Goal: Book appointment/travel/reservation

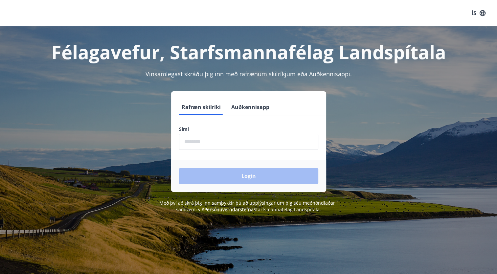
click at [195, 147] on input "phone" at bounding box center [248, 142] width 139 height 16
type input "********"
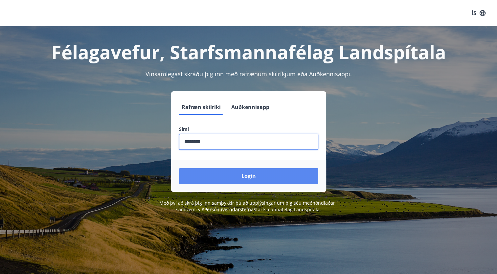
click at [246, 176] on button "Login" at bounding box center [248, 176] width 139 height 16
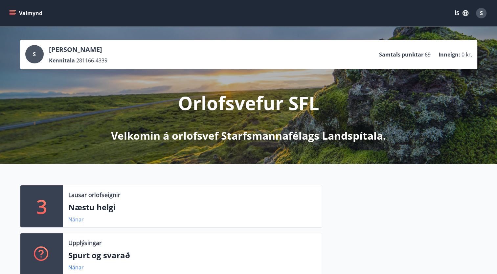
click at [74, 222] on link "Nánar" at bounding box center [75, 219] width 15 height 7
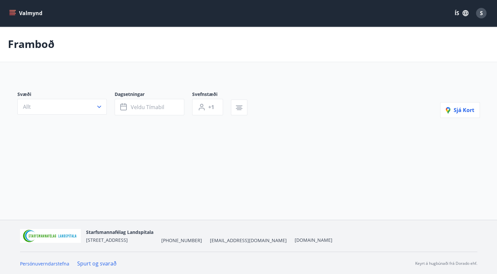
type input "*"
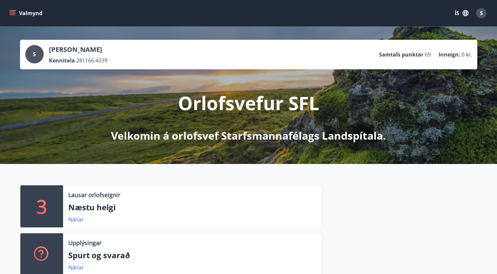
click at [137, 184] on div "3 Lausar orlofseignir Næstu helgi Nánar Upplýsingar Spurt og svarað Nánar" at bounding box center [248, 228] width 497 height 128
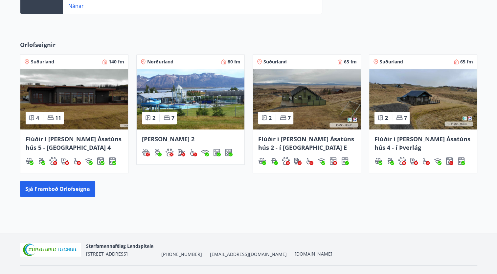
scroll to position [276, 0]
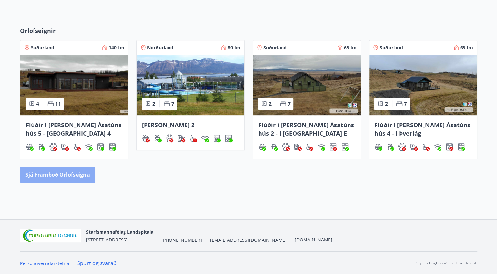
click at [67, 175] on button "Sjá framboð orlofseigna" at bounding box center [57, 175] width 75 height 16
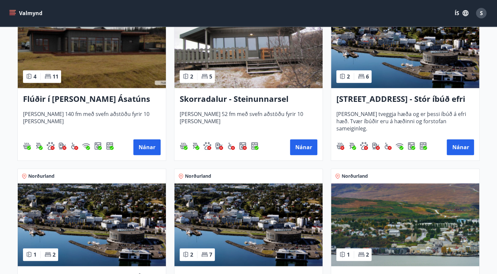
scroll to position [517, 0]
click at [458, 147] on button "Nánar" at bounding box center [460, 147] width 27 height 16
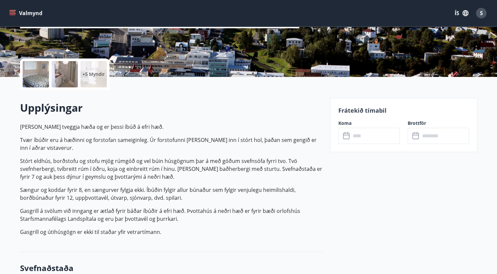
scroll to position [121, 0]
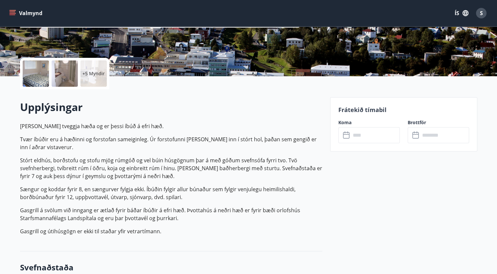
click at [375, 134] on input "text" at bounding box center [375, 135] width 49 height 16
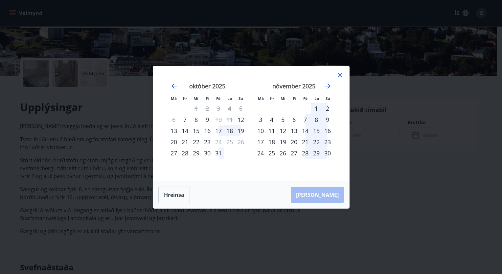
click at [341, 76] on icon at bounding box center [340, 75] width 8 height 8
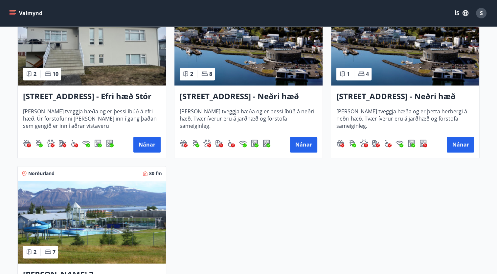
scroll to position [869, 0]
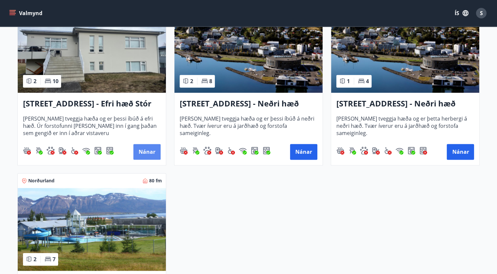
click at [143, 151] on button "Nánar" at bounding box center [146, 152] width 27 height 16
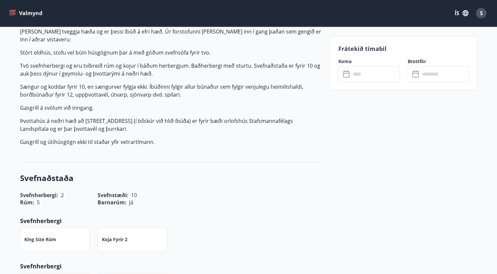
scroll to position [216, 0]
click at [373, 74] on input "text" at bounding box center [375, 74] width 49 height 16
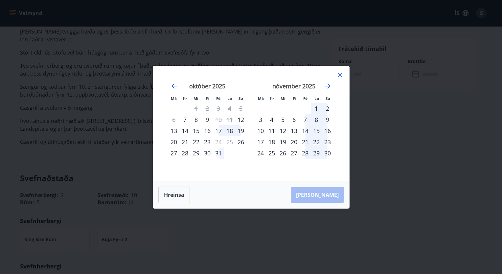
click at [292, 227] on div "Má Þr Mi Fi Fö La Su Má Þr Mi Fi Fö La Su [DATE] 1 2 3 4 5 6 7 8 9 10 11 12 13 …" at bounding box center [251, 137] width 502 height 274
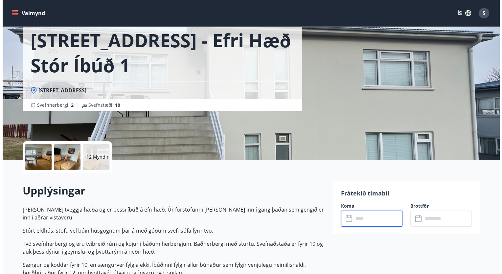
scroll to position [37, 0]
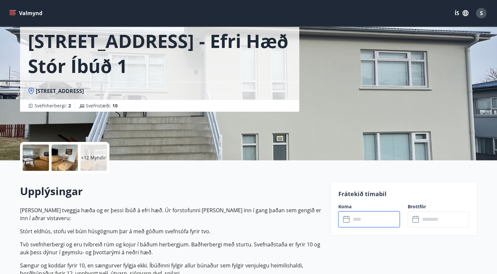
click at [38, 157] on div at bounding box center [36, 158] width 26 height 26
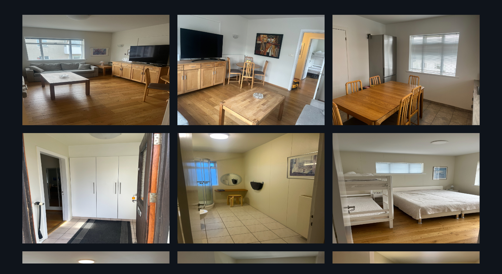
scroll to position [164, 0]
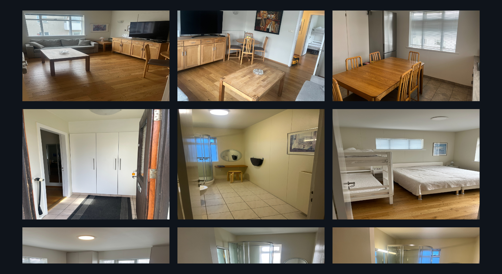
click at [38, 157] on img at bounding box center [95, 164] width 147 height 110
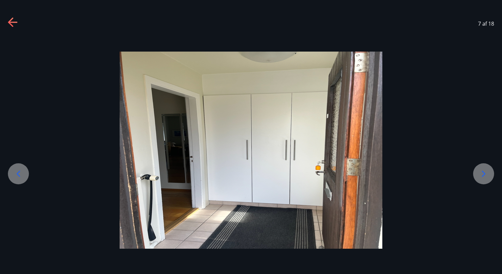
click at [484, 173] on icon at bounding box center [484, 174] width 4 height 6
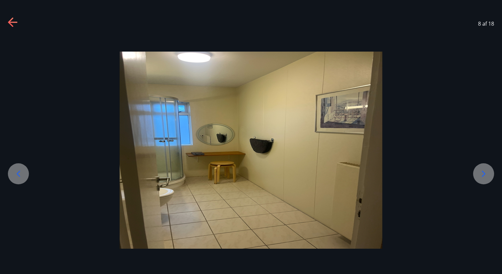
click at [484, 173] on icon at bounding box center [484, 174] width 4 height 6
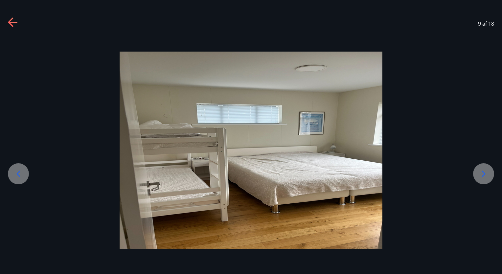
click at [484, 173] on icon at bounding box center [484, 174] width 4 height 6
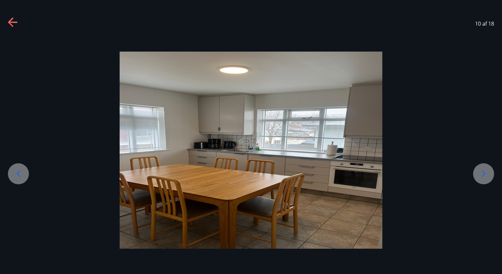
click at [484, 173] on icon at bounding box center [484, 174] width 4 height 6
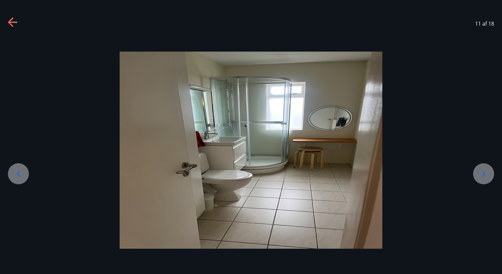
click at [484, 173] on icon at bounding box center [484, 174] width 4 height 6
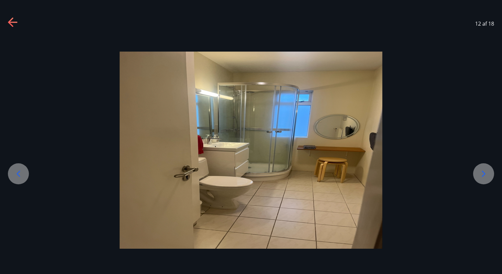
click at [484, 173] on icon at bounding box center [484, 174] width 4 height 6
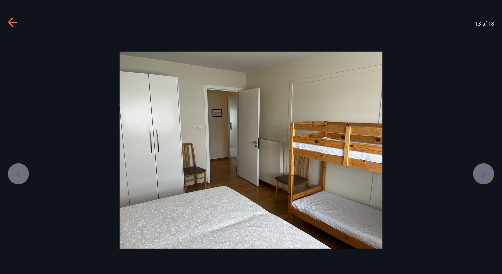
click at [484, 173] on icon at bounding box center [484, 174] width 4 height 6
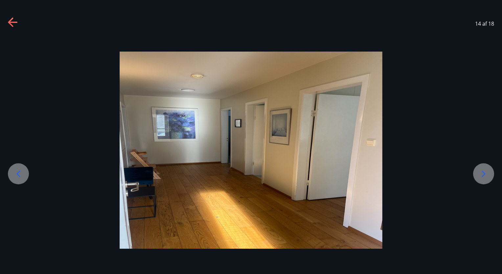
click at [484, 173] on icon at bounding box center [484, 174] width 4 height 6
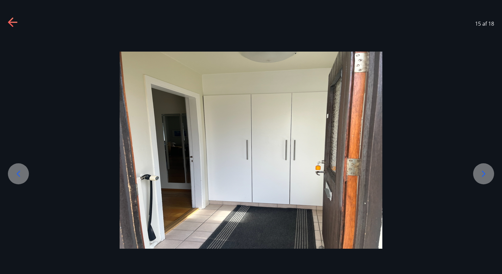
click at [484, 173] on icon at bounding box center [484, 174] width 4 height 6
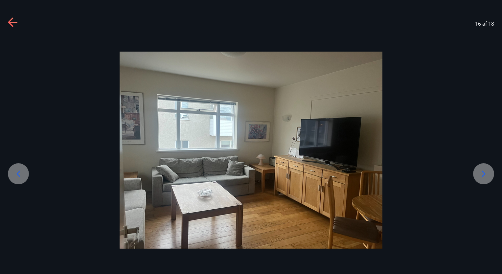
click at [484, 173] on icon at bounding box center [484, 174] width 4 height 6
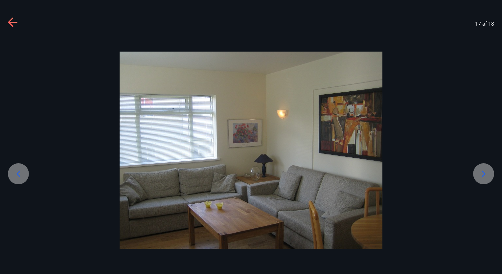
click at [484, 173] on icon at bounding box center [484, 174] width 4 height 6
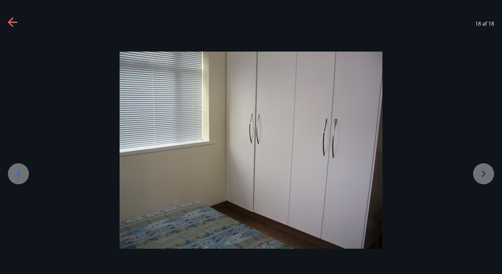
click at [484, 173] on div at bounding box center [251, 150] width 502 height 197
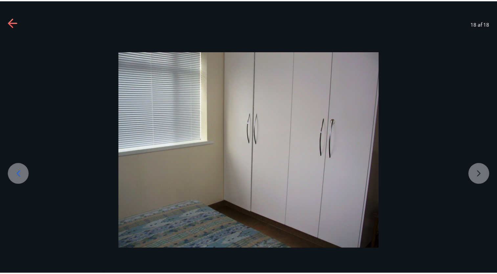
scroll to position [1, 0]
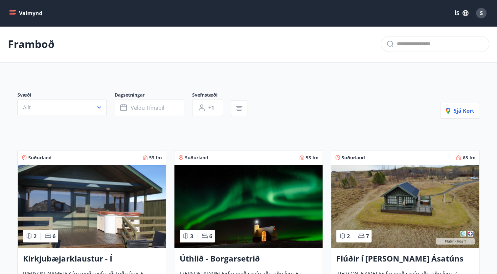
click at [176, 200] on img at bounding box center [249, 206] width 148 height 83
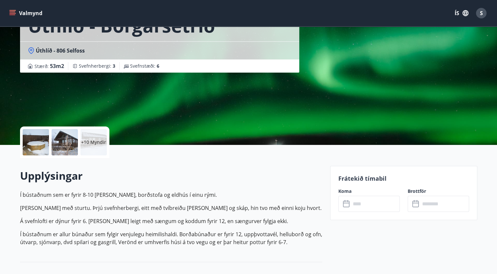
scroll to position [48, 0]
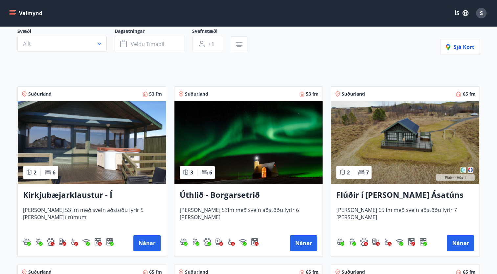
scroll to position [76, 0]
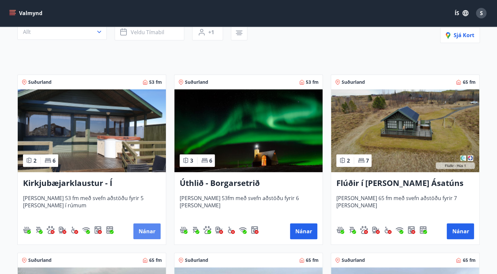
click at [145, 231] on button "Nánar" at bounding box center [146, 232] width 27 height 16
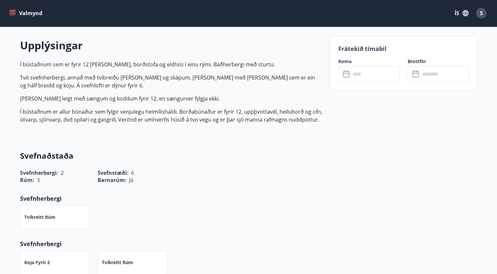
scroll to position [184, 0]
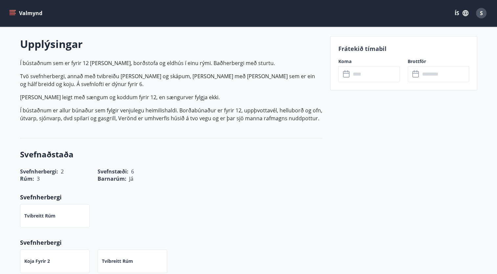
click at [377, 77] on input "text" at bounding box center [375, 74] width 49 height 16
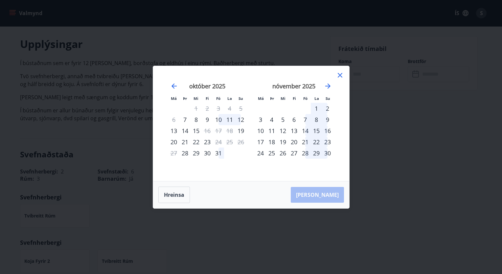
click at [341, 75] on icon at bounding box center [340, 75] width 8 height 8
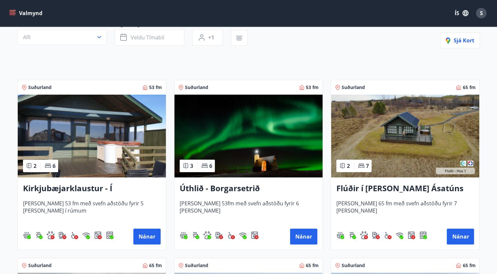
scroll to position [80, 0]
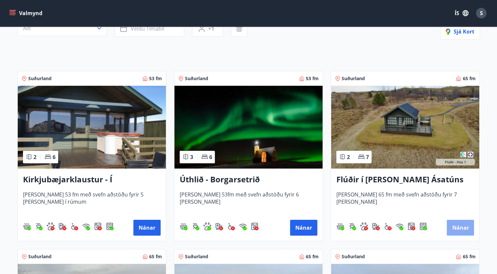
click at [459, 224] on button "Nánar" at bounding box center [460, 228] width 27 height 16
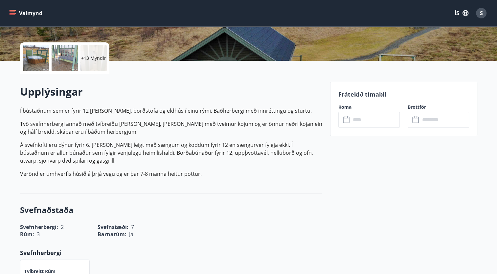
scroll to position [138, 0]
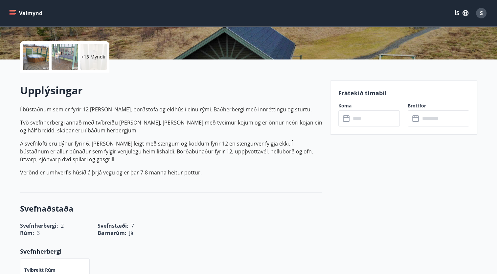
click at [367, 122] on input "text" at bounding box center [375, 118] width 49 height 16
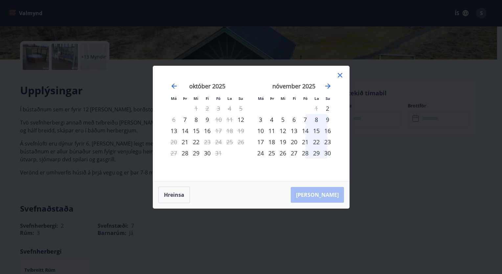
click at [339, 74] on icon at bounding box center [340, 75] width 5 height 5
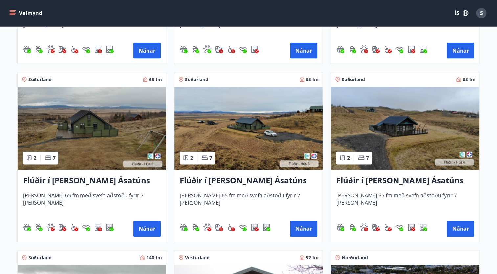
scroll to position [257, 0]
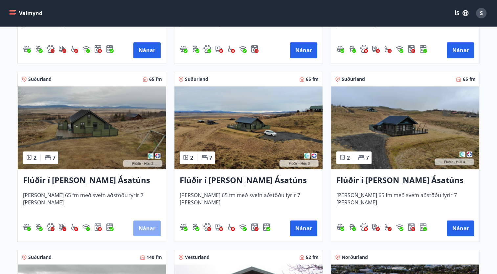
click at [149, 228] on button "Nánar" at bounding box center [146, 229] width 27 height 16
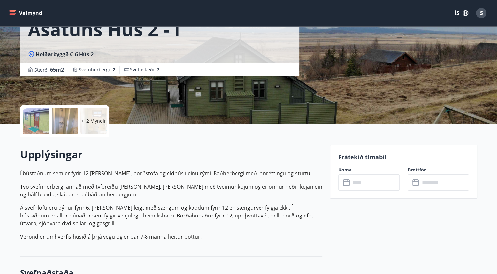
scroll to position [84, 0]
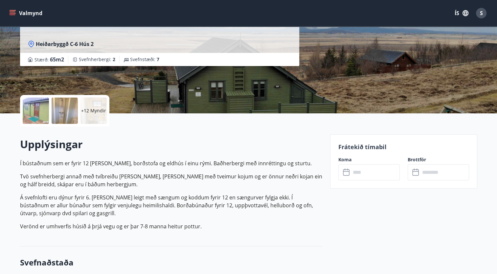
click at [364, 174] on input "text" at bounding box center [375, 172] width 49 height 16
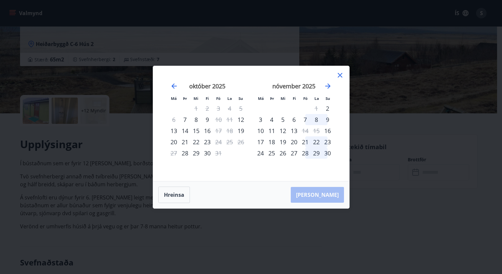
click at [341, 76] on icon at bounding box center [340, 75] width 5 height 5
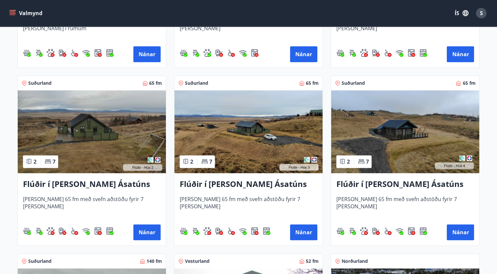
scroll to position [263, 0]
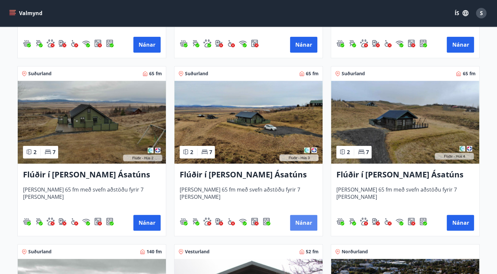
click at [304, 223] on button "Nánar" at bounding box center [303, 223] width 27 height 16
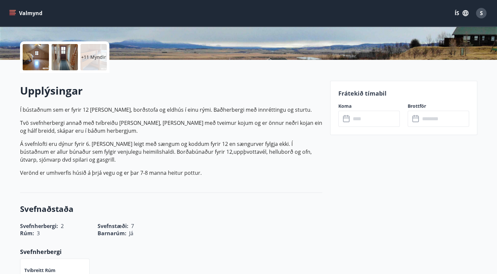
scroll to position [139, 0]
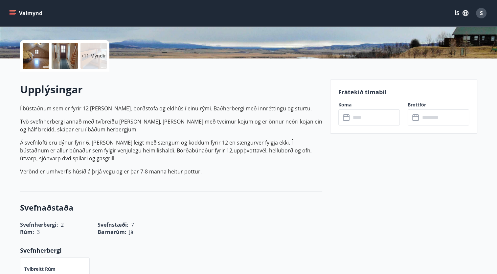
click at [380, 122] on input "text" at bounding box center [375, 117] width 49 height 16
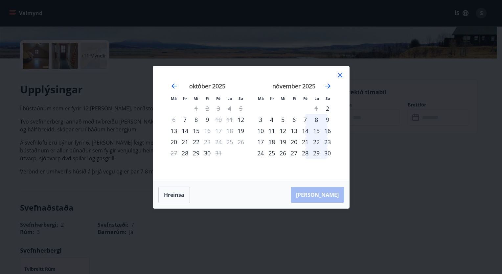
click at [339, 75] on icon at bounding box center [340, 75] width 8 height 8
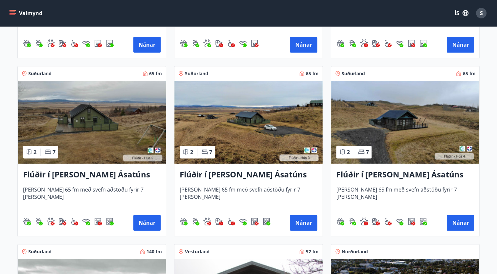
scroll to position [272, 0]
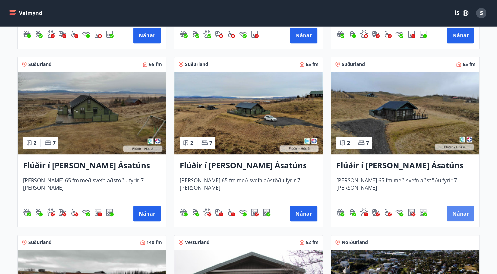
click at [461, 215] on button "Nánar" at bounding box center [460, 214] width 27 height 16
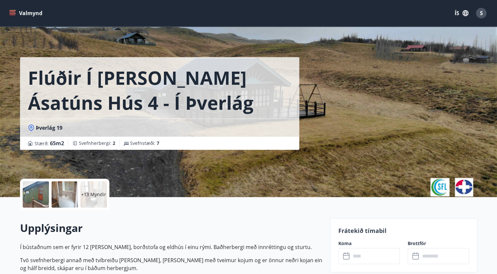
click at [367, 255] on input "text" at bounding box center [375, 256] width 49 height 16
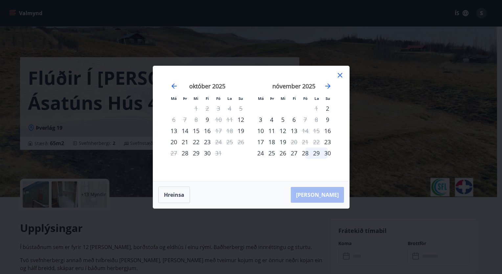
click at [341, 76] on icon at bounding box center [340, 75] width 8 height 8
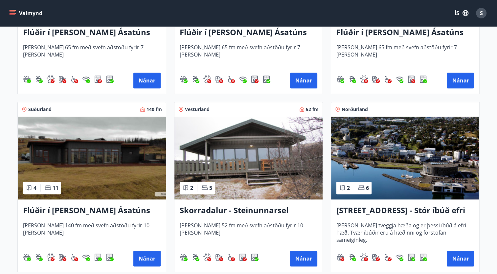
scroll to position [406, 0]
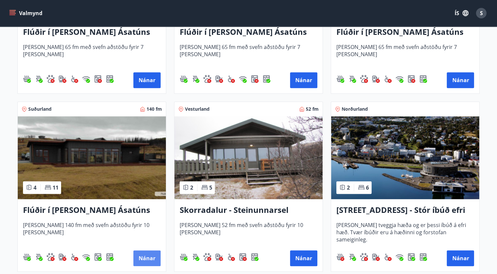
click at [149, 257] on button "Nánar" at bounding box center [146, 259] width 27 height 16
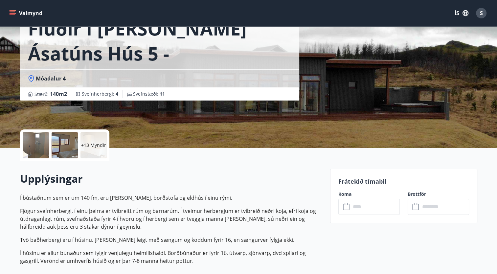
scroll to position [51, 0]
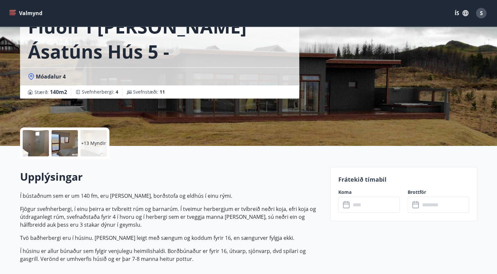
click at [367, 207] on input "text" at bounding box center [375, 205] width 49 height 16
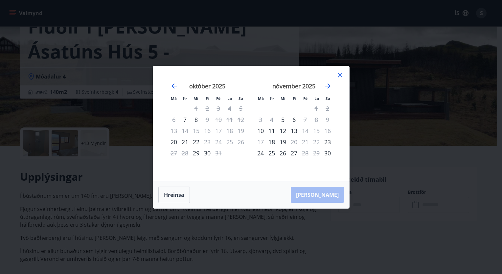
click at [340, 75] on icon at bounding box center [340, 75] width 1 height 1
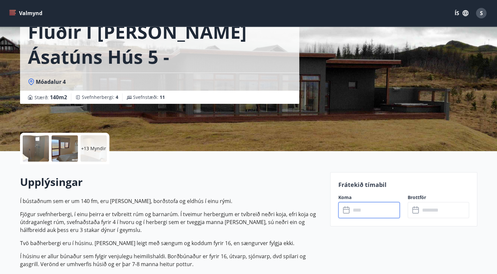
scroll to position [43, 0]
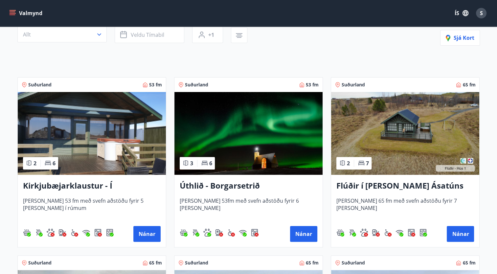
scroll to position [83, 0]
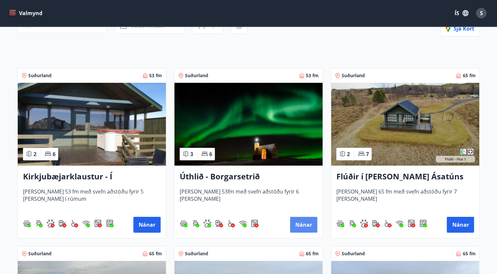
click at [309, 223] on button "Nánar" at bounding box center [303, 225] width 27 height 16
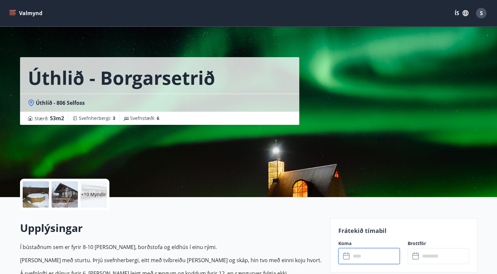
click at [370, 262] on input "text" at bounding box center [375, 256] width 49 height 16
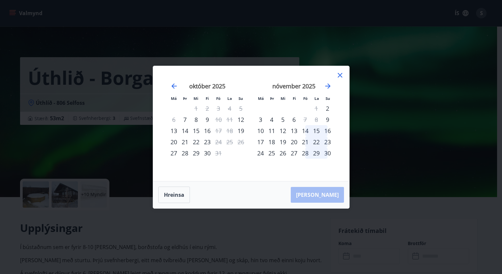
click at [342, 76] on icon at bounding box center [340, 75] width 8 height 8
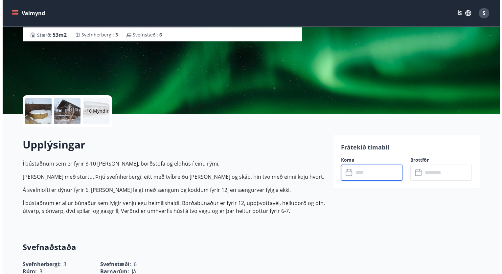
scroll to position [84, 0]
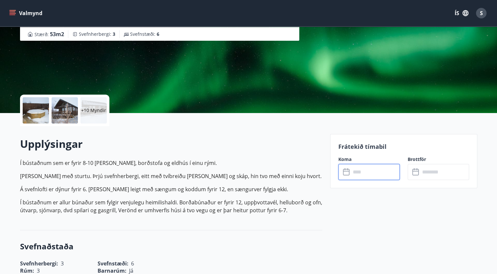
click at [38, 111] on div at bounding box center [36, 110] width 26 height 26
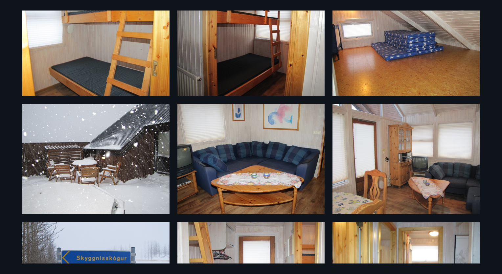
scroll to position [287, 0]
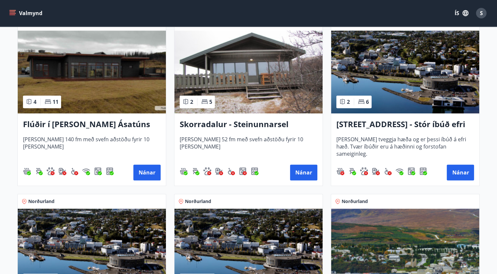
scroll to position [492, 0]
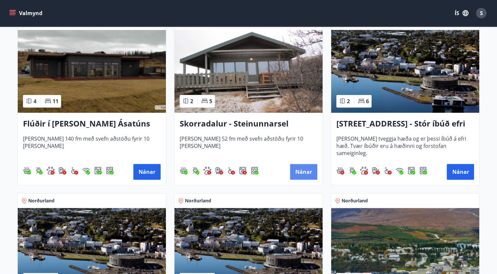
click at [304, 170] on button "Nánar" at bounding box center [303, 172] width 27 height 16
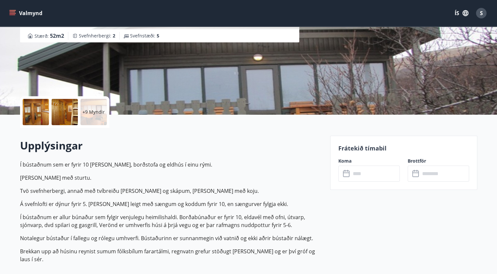
scroll to position [83, 0]
click at [361, 175] on input "text" at bounding box center [375, 173] width 49 height 16
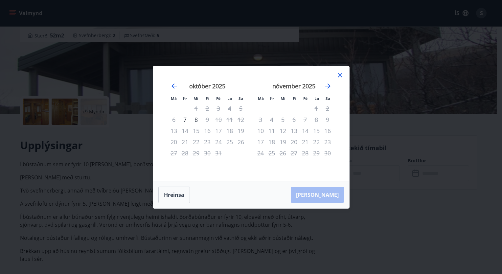
click at [341, 77] on icon at bounding box center [340, 75] width 5 height 5
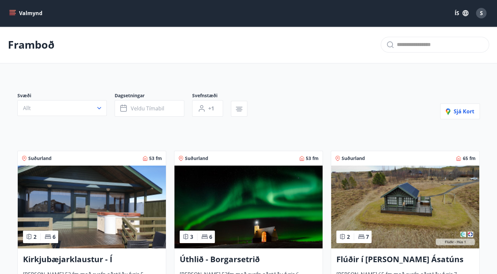
click at [481, 15] on span "S" at bounding box center [481, 13] width 3 height 7
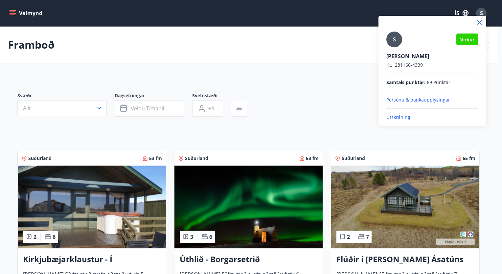
click at [398, 116] on p "Útskráning" at bounding box center [433, 117] width 92 height 7
